Goal: Task Accomplishment & Management: Use online tool/utility

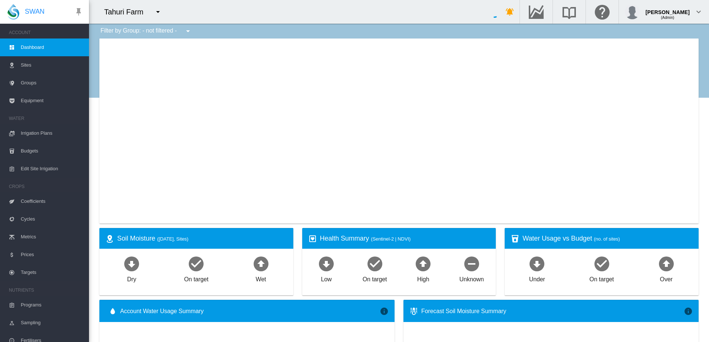
click at [158, 11] on md-icon "icon-menu-down" at bounding box center [157, 11] width 9 height 9
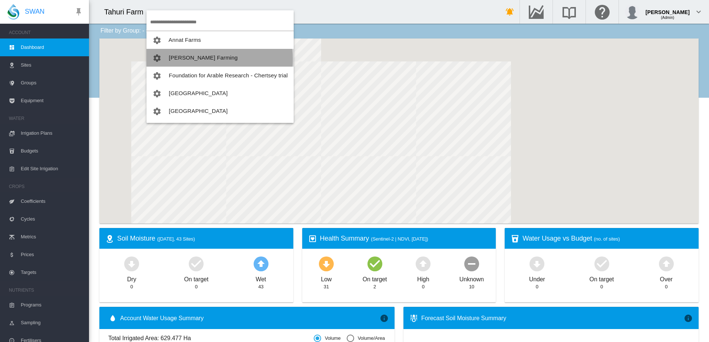
click at [187, 59] on span "[PERSON_NAME] Farming" at bounding box center [203, 57] width 69 height 6
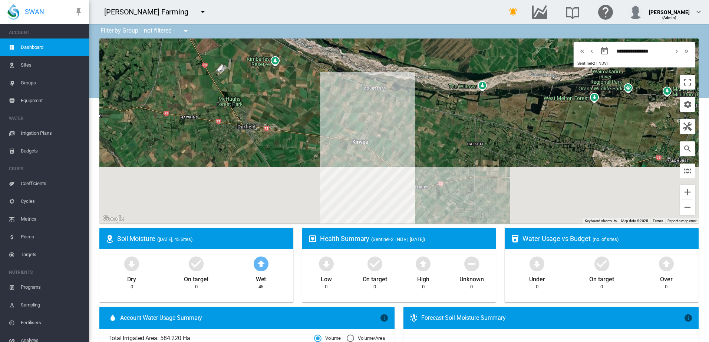
drag, startPoint x: 355, startPoint y: 148, endPoint x: 360, endPoint y: 64, distance: 83.9
click at [360, 64] on div "To navigate, press the arrow keys." at bounding box center [398, 131] width 599 height 185
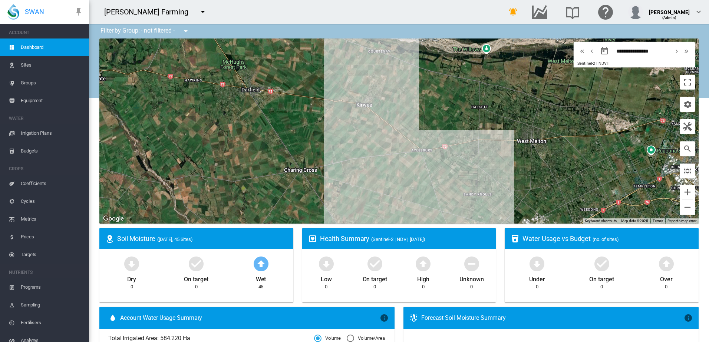
drag, startPoint x: 400, startPoint y: 146, endPoint x: 404, endPoint y: 109, distance: 37.3
click at [404, 109] on div "To navigate, press the arrow keys." at bounding box center [398, 131] width 599 height 185
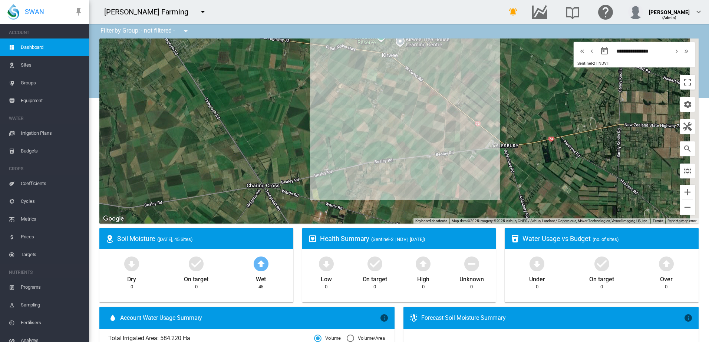
drag, startPoint x: 391, startPoint y: 134, endPoint x: 326, endPoint y: 132, distance: 65.2
click at [326, 132] on div "To navigate, press the arrow keys." at bounding box center [398, 131] width 599 height 185
click at [23, 82] on span "Groups" at bounding box center [52, 83] width 62 height 18
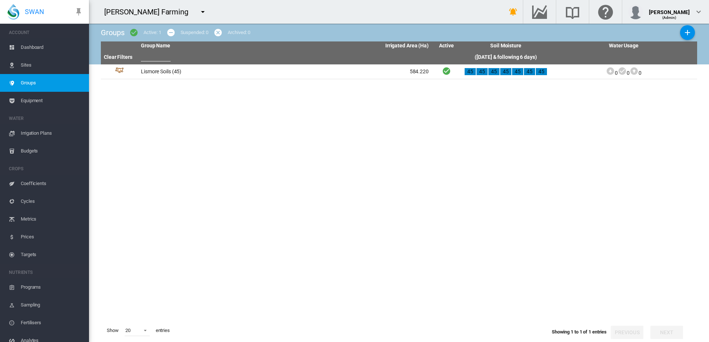
click at [43, 133] on span "Irrigation Plans" at bounding box center [52, 134] width 62 height 18
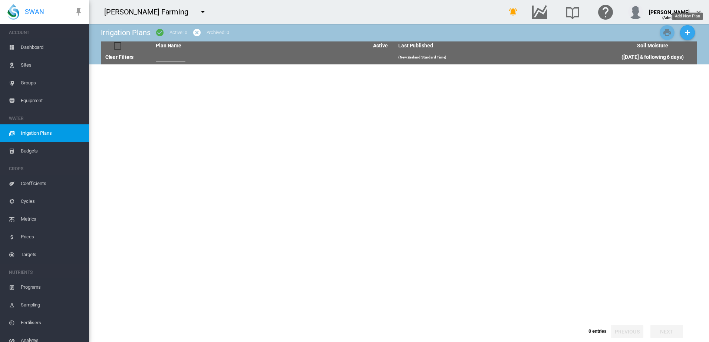
click at [687, 34] on md-icon "icon-plus" at bounding box center [687, 32] width 9 height 9
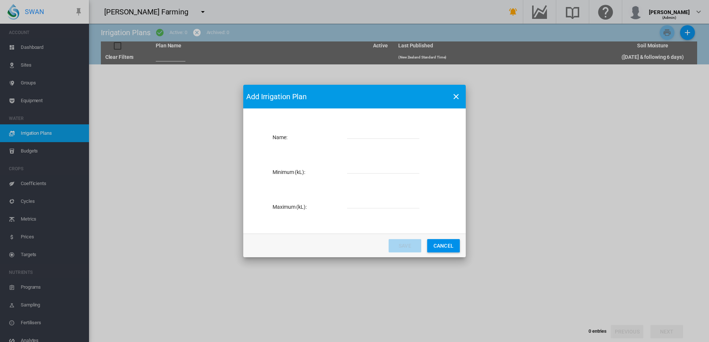
click at [663, 150] on div "Add Irrigation Plan Name: Name is required Minimum (kL): Value is required Maxi…" at bounding box center [354, 171] width 709 height 342
